Goal: Information Seeking & Learning: Learn about a topic

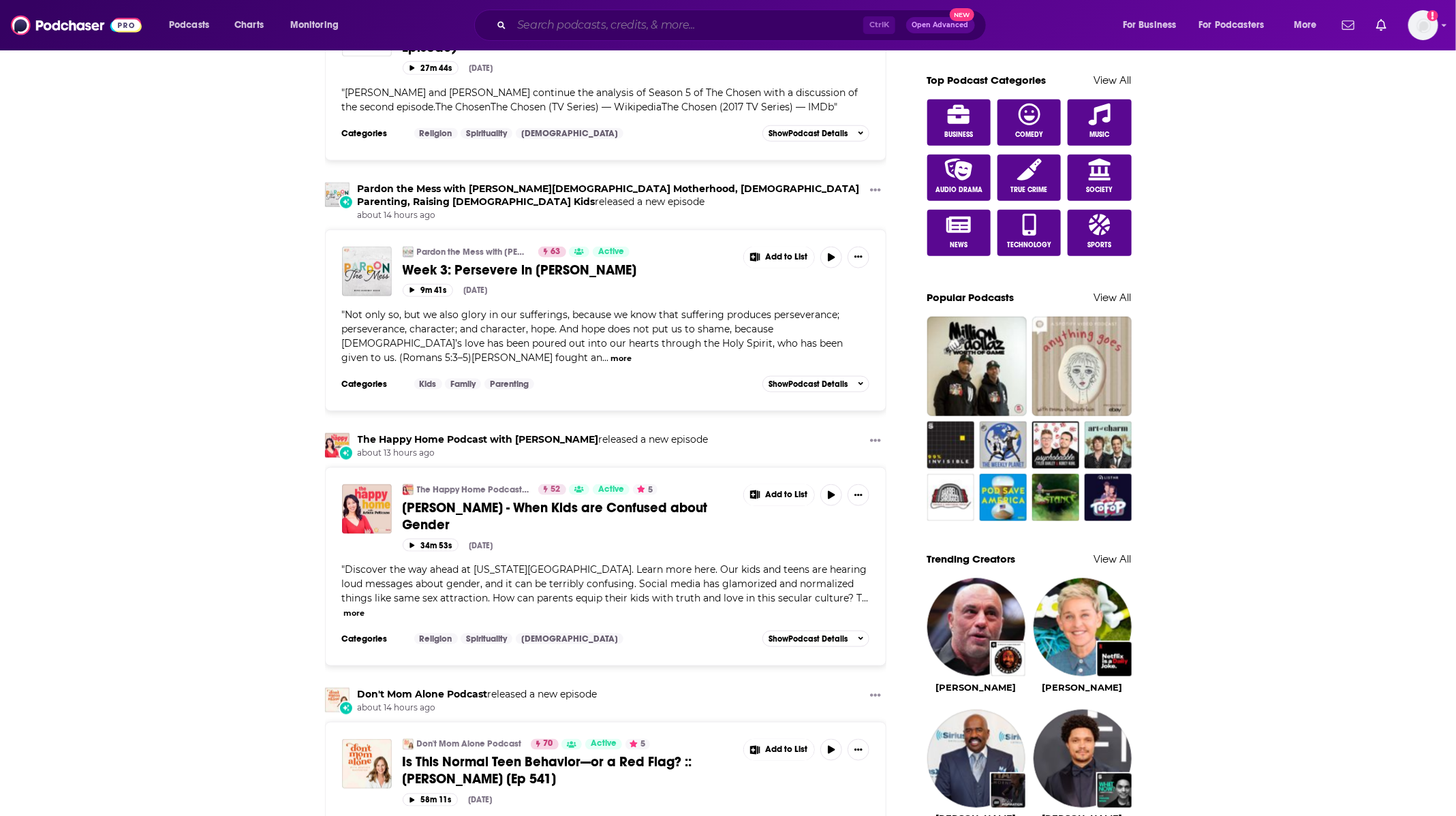
click at [626, 29] on input "Search podcasts, credits, & more..." at bounding box center [687, 25] width 352 height 22
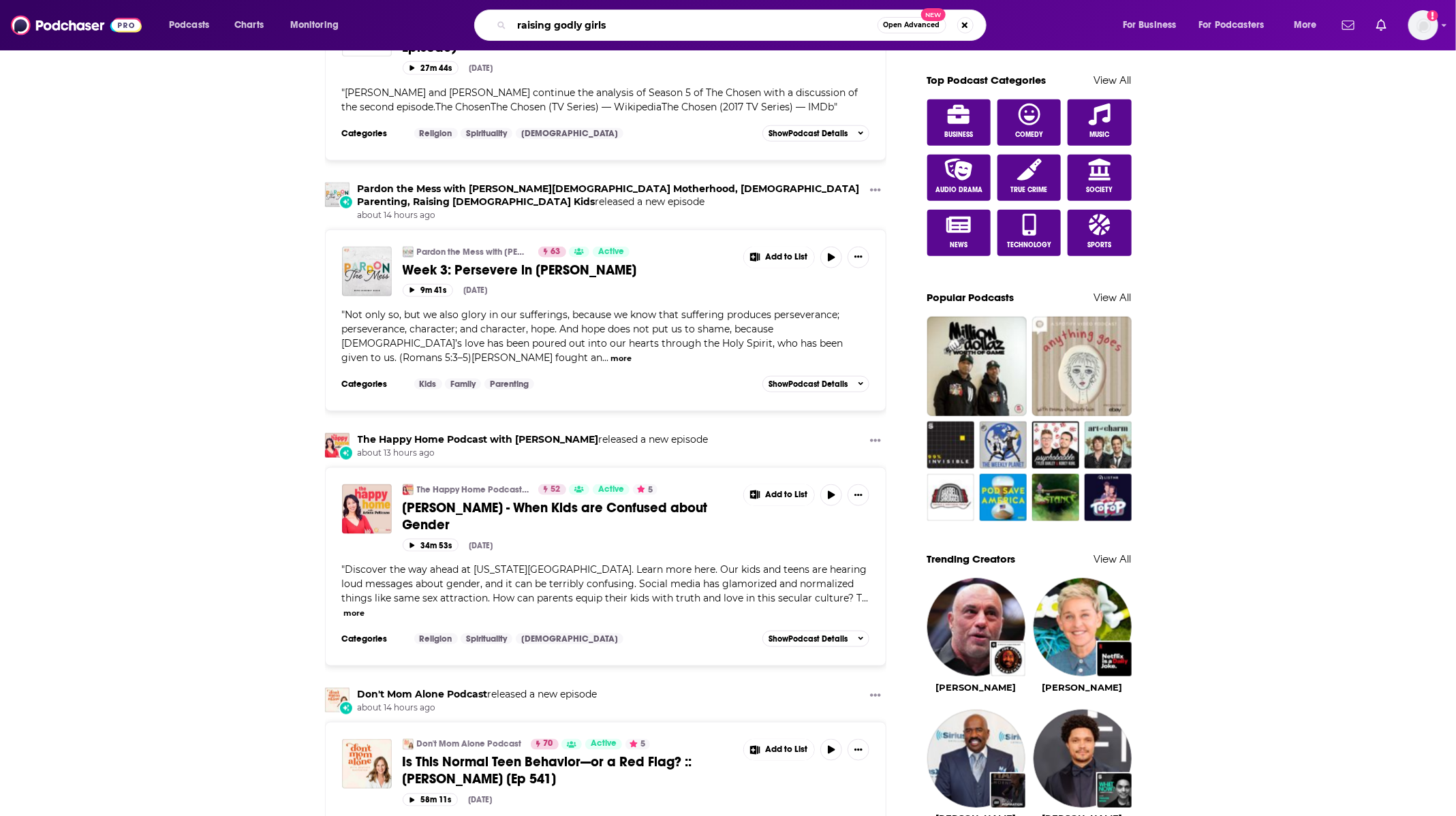
type input "raising godly girls"
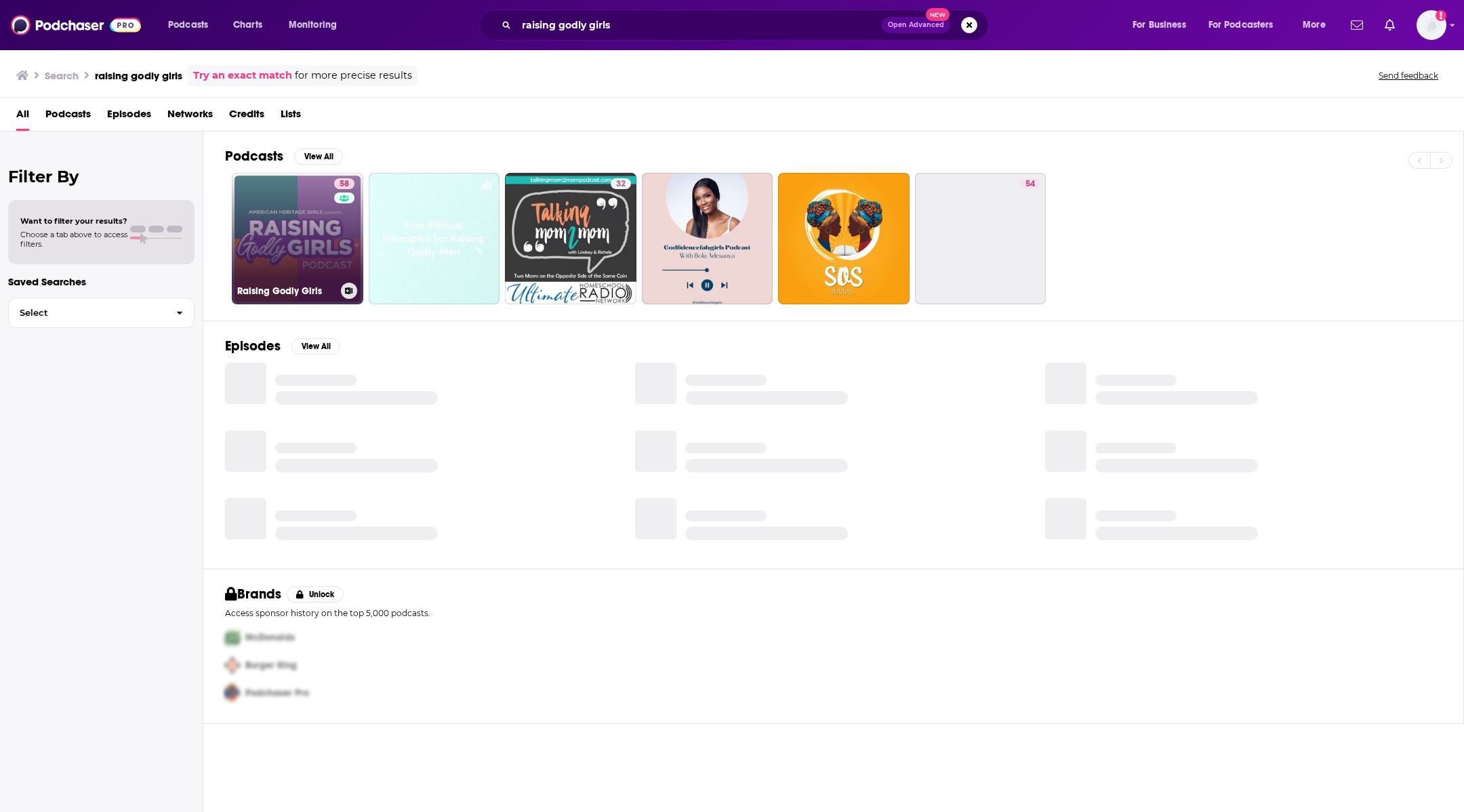
click at [305, 231] on link "58 Raising Godly Girls" at bounding box center [297, 239] width 131 height 131
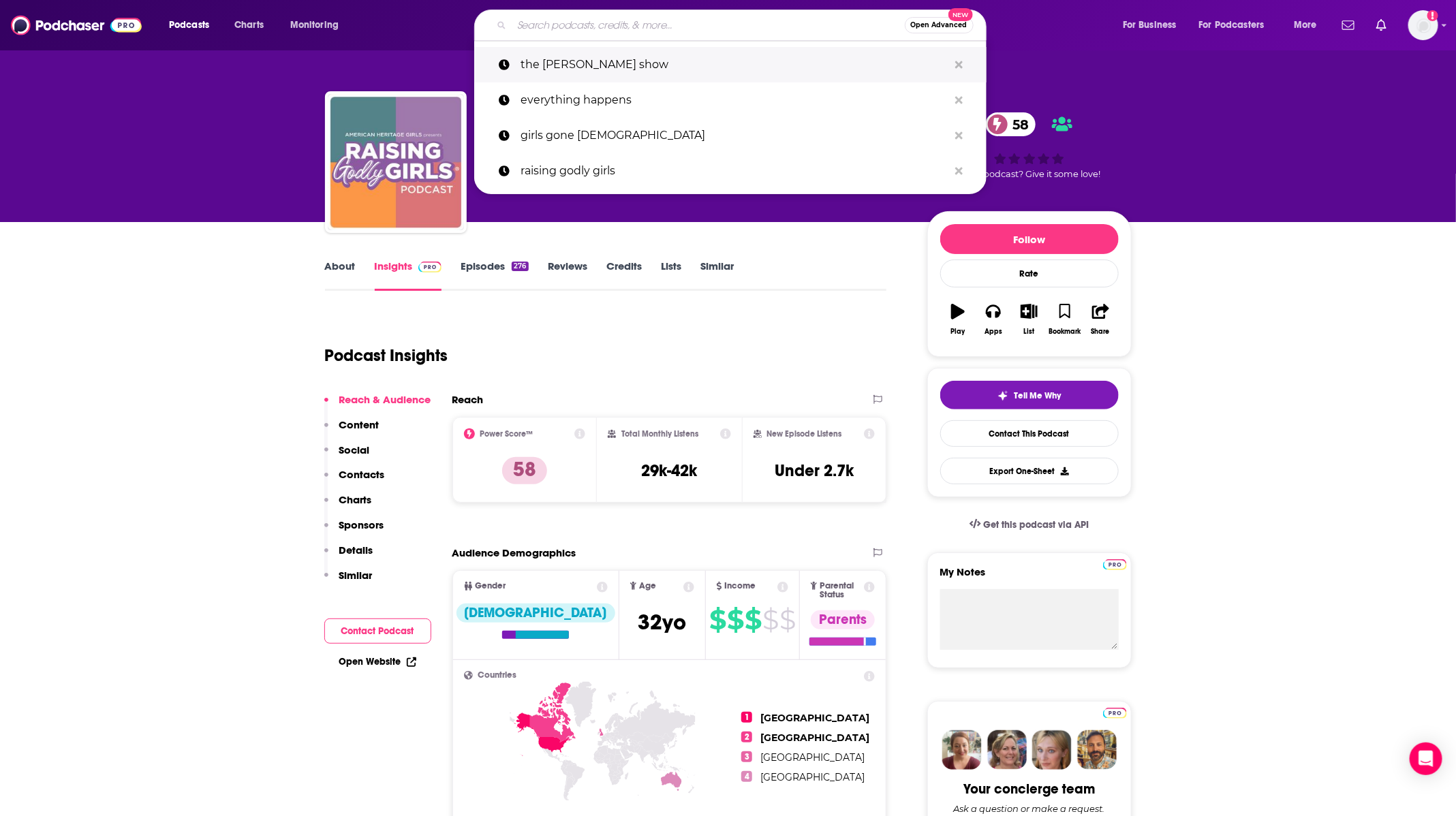
drag, startPoint x: 673, startPoint y: 27, endPoint x: 734, endPoint y: 55, distance: 67.1
click at [670, 28] on input "Search podcasts, credits, & more..." at bounding box center [708, 25] width 393 height 22
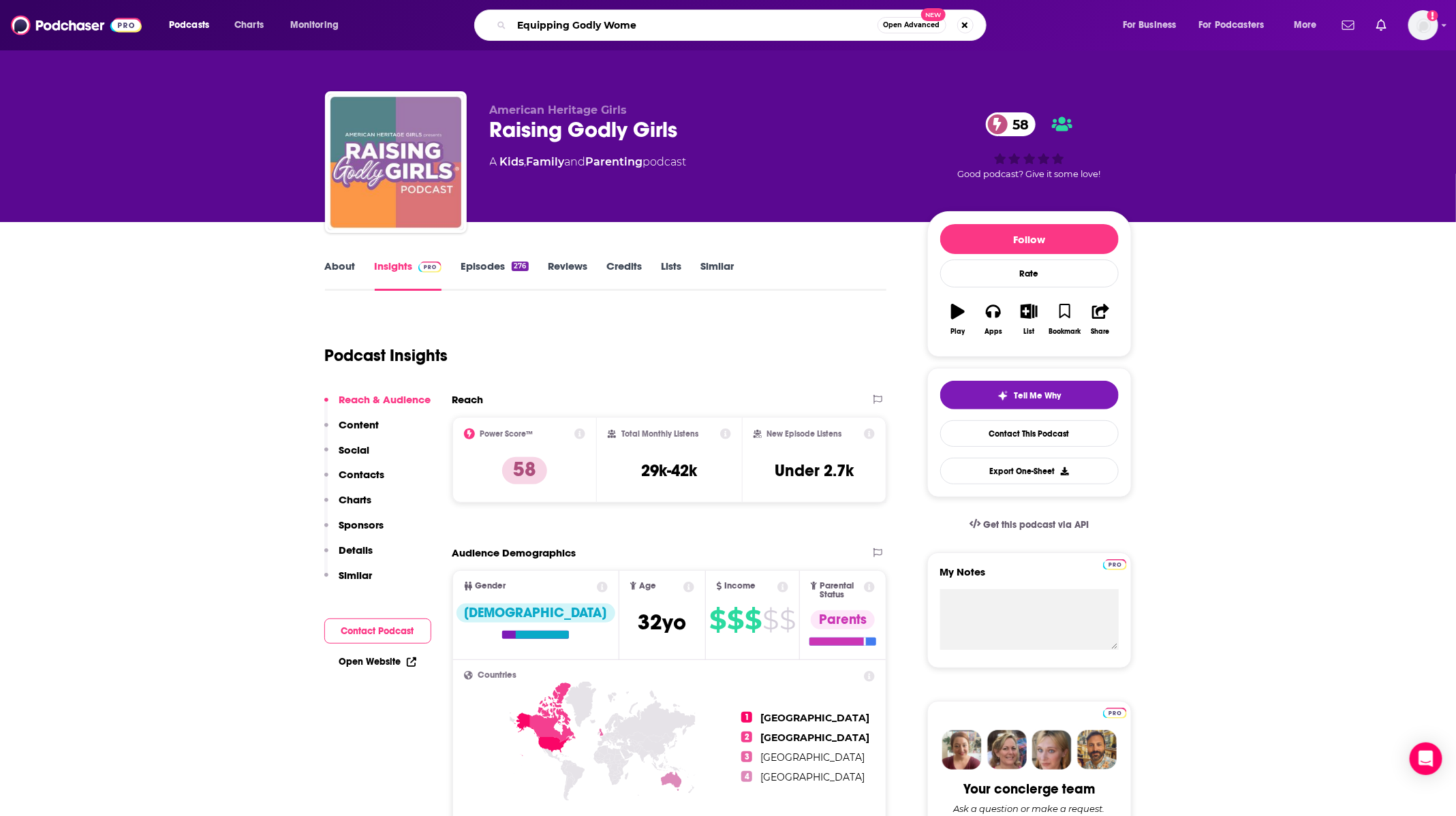
type input "Equipping Godly Women"
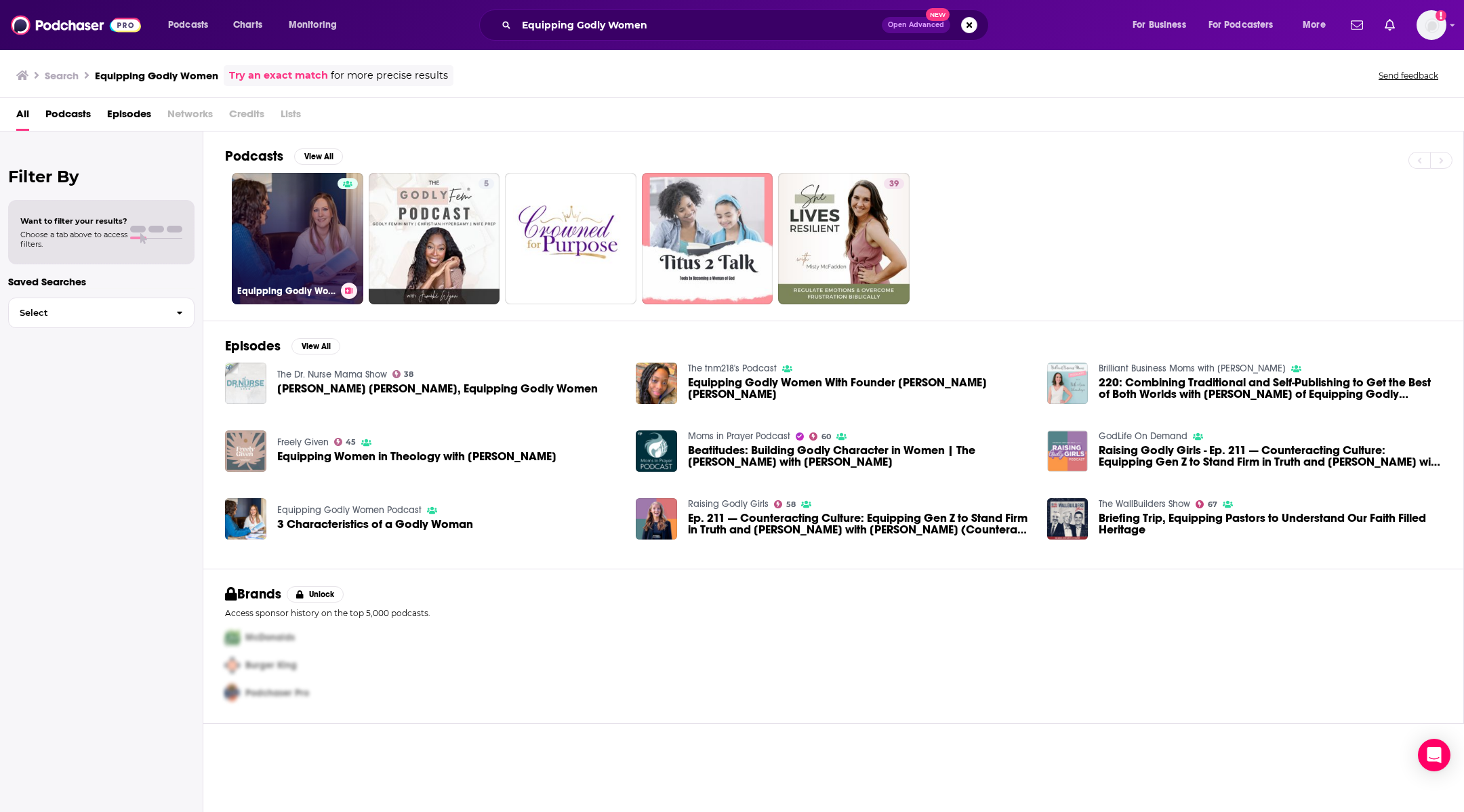
click at [311, 203] on link "Equipping Godly Women Podcast" at bounding box center [297, 239] width 131 height 131
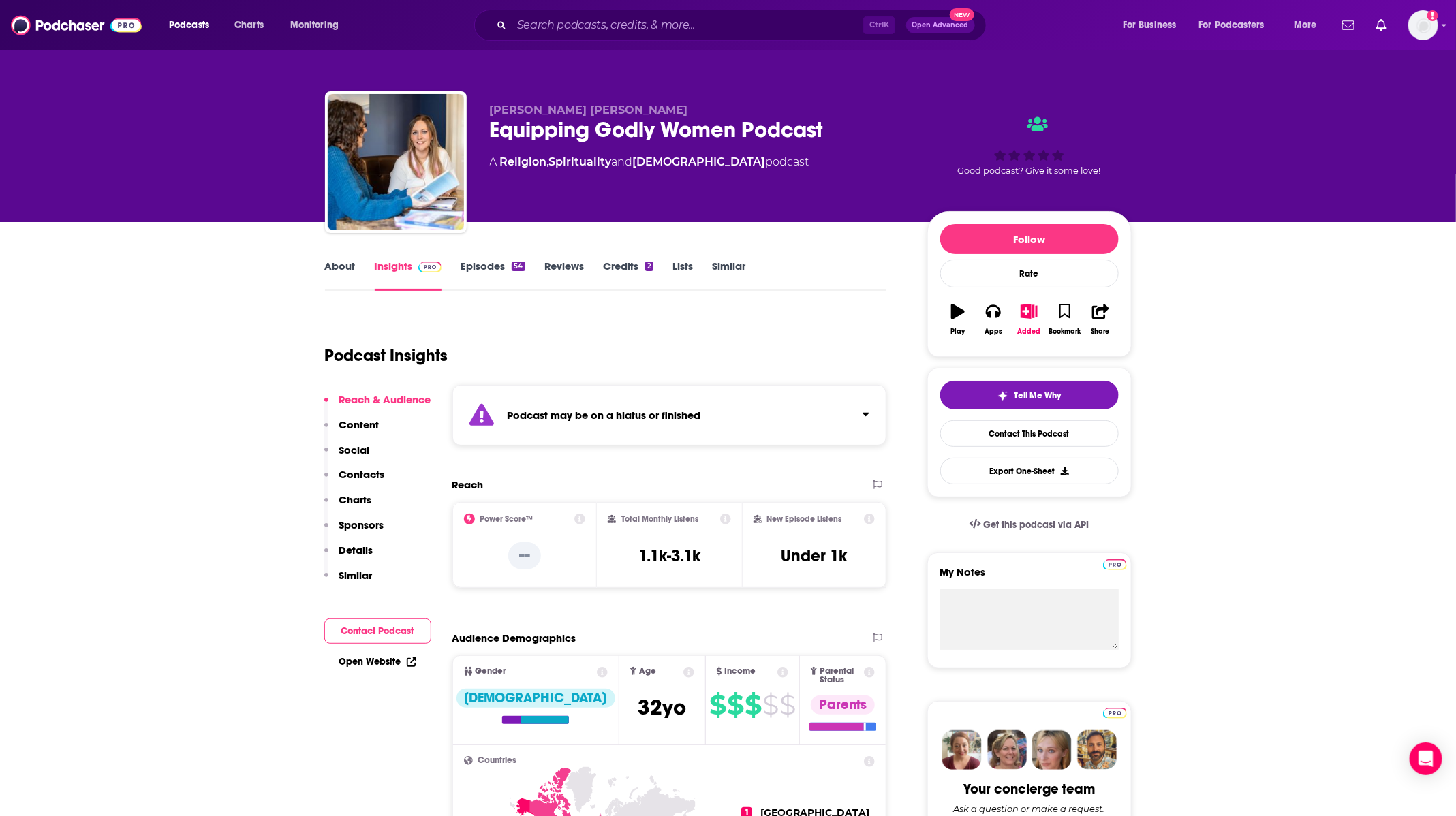
click at [681, 12] on div "Ctrl K Open Advanced New" at bounding box center [731, 25] width 513 height 32
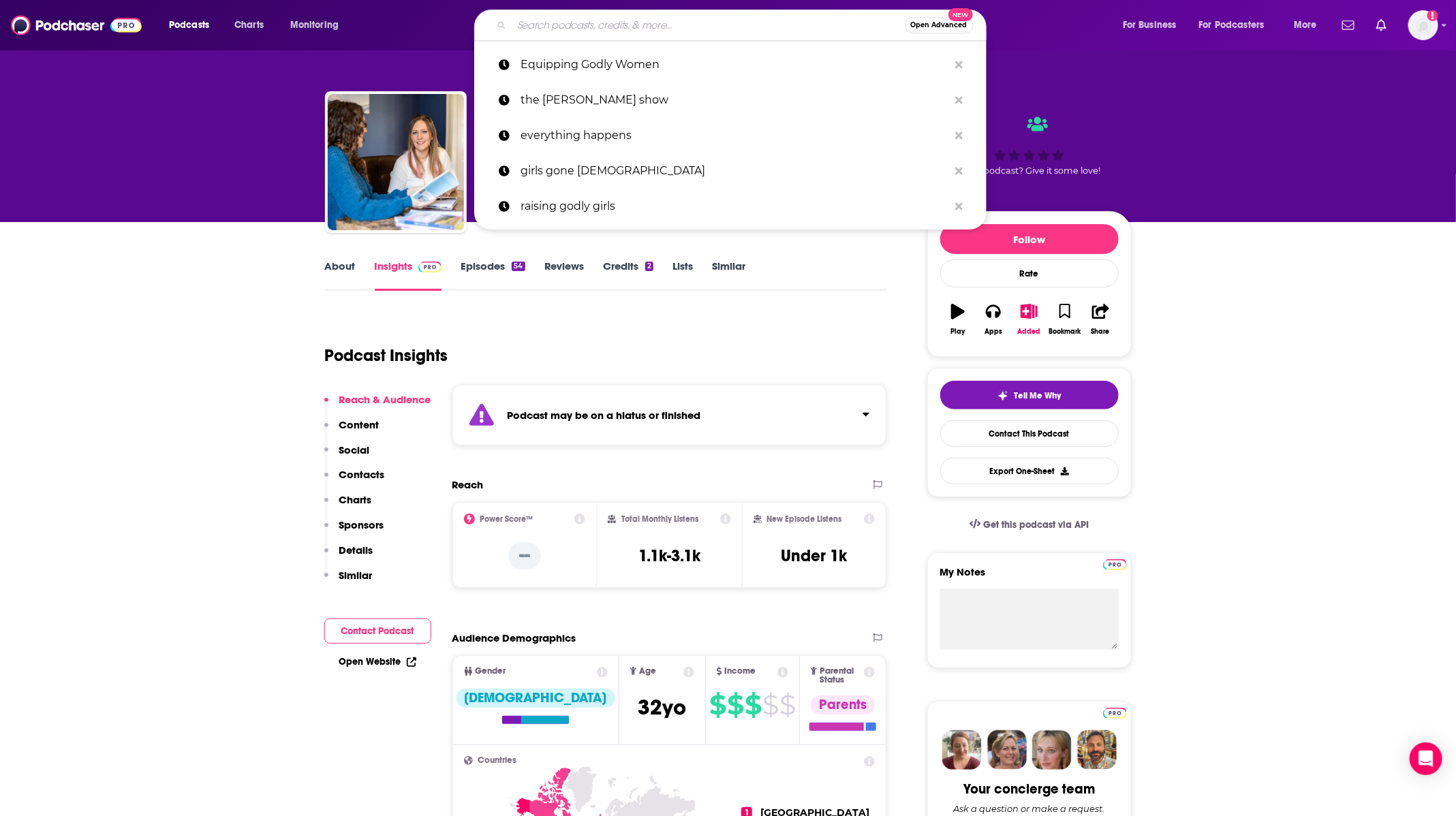
click at [681, 24] on input "Search podcasts, credits, & more..." at bounding box center [708, 25] width 393 height 22
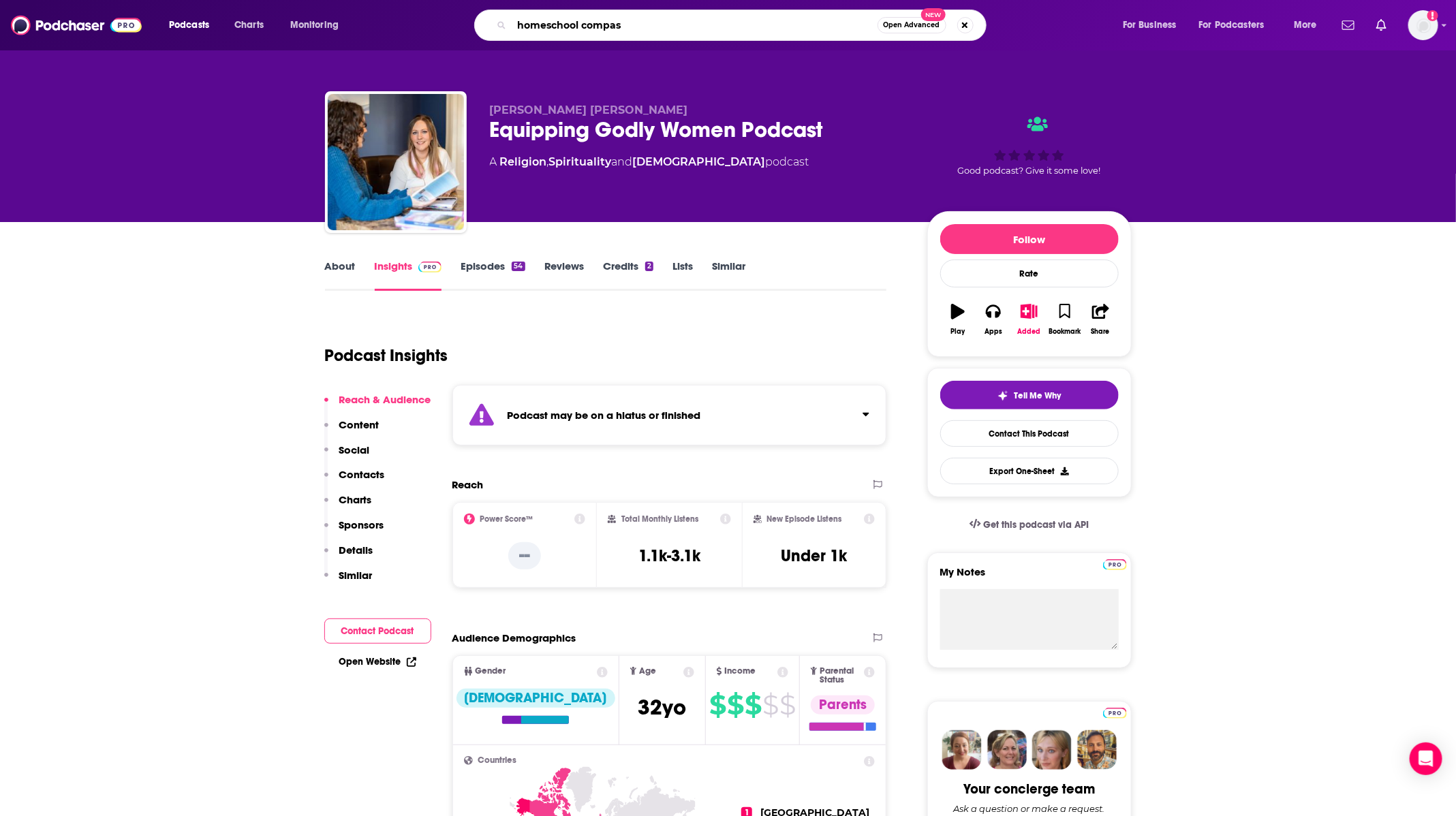
type input "homeschool compass"
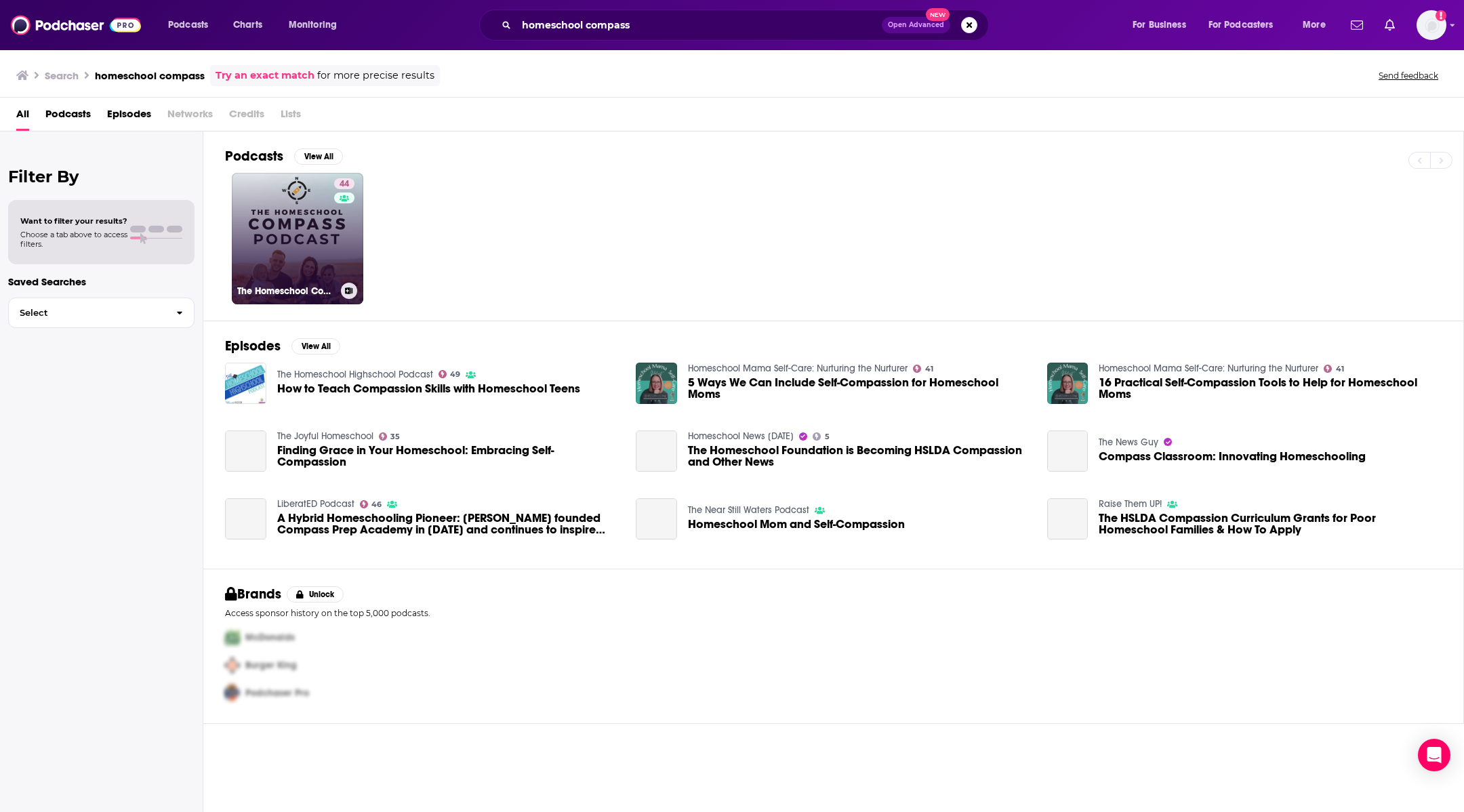
click at [303, 221] on link "44 The Homeschool Compass Podcast" at bounding box center [297, 239] width 131 height 131
